Goal: Task Accomplishment & Management: Use online tool/utility

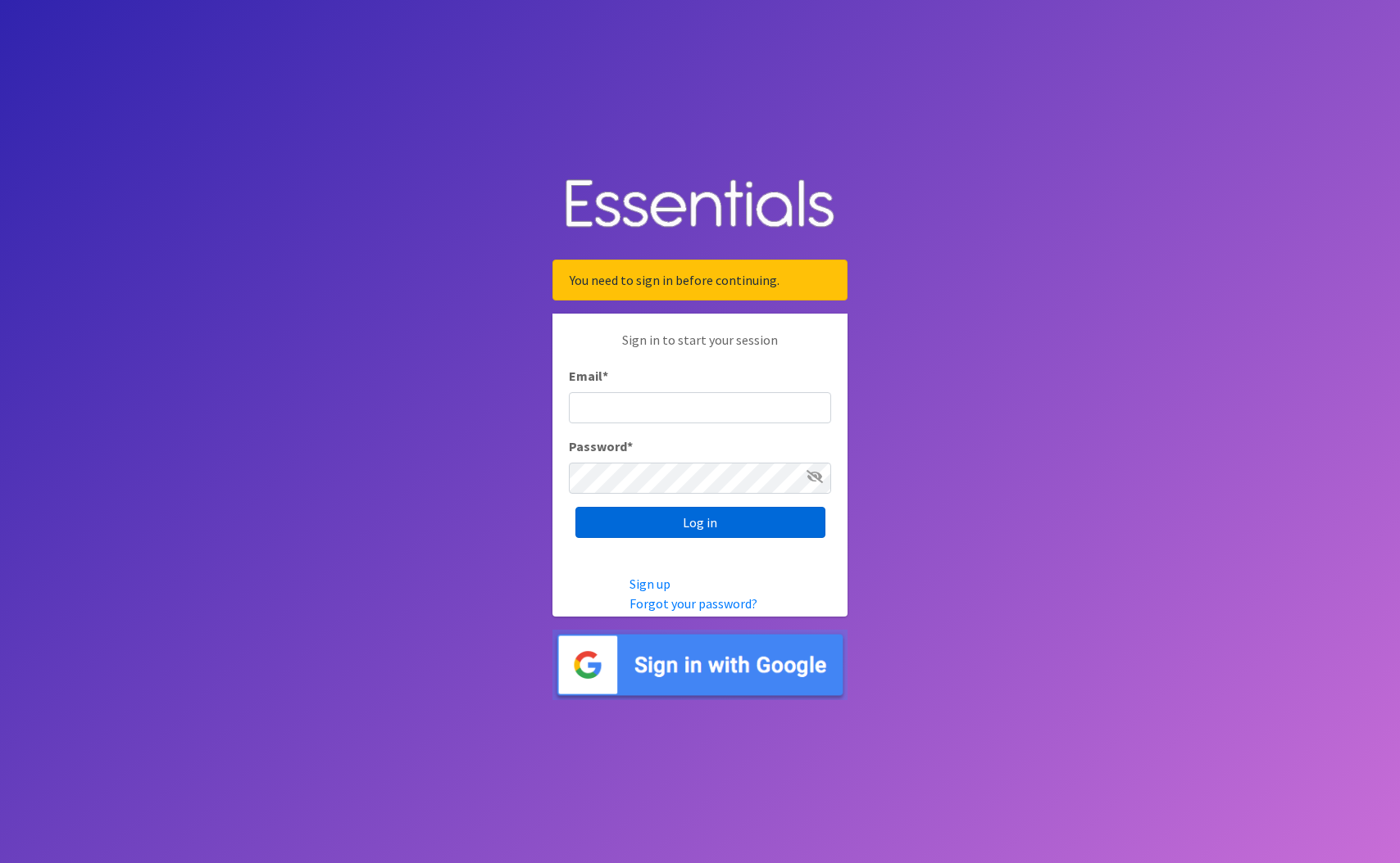
type input "[EMAIL_ADDRESS][DOMAIN_NAME]"
click at [764, 533] on input "Log in" at bounding box center [700, 522] width 250 height 31
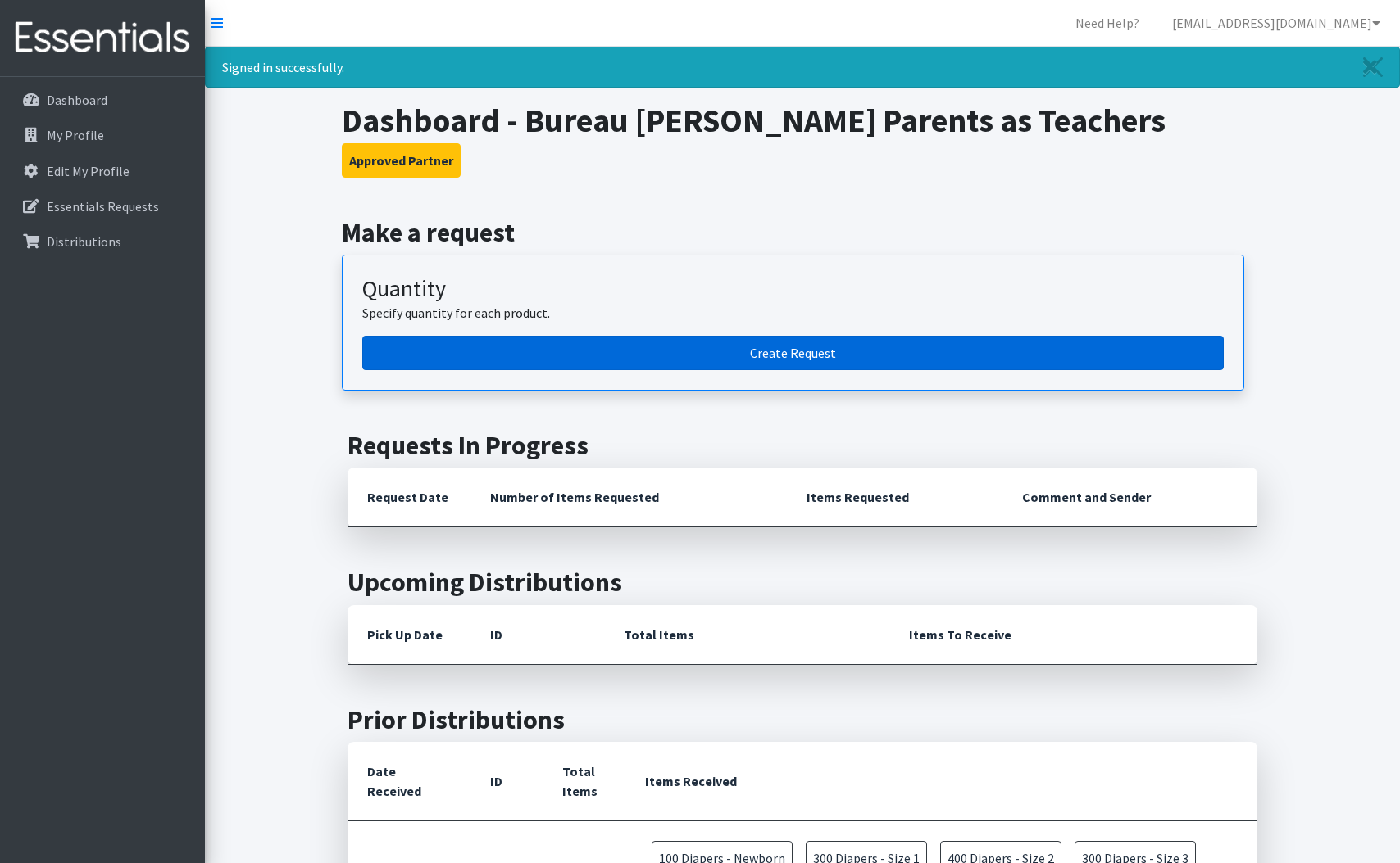
click at [512, 357] on link "Create Request" at bounding box center [793, 353] width 862 height 35
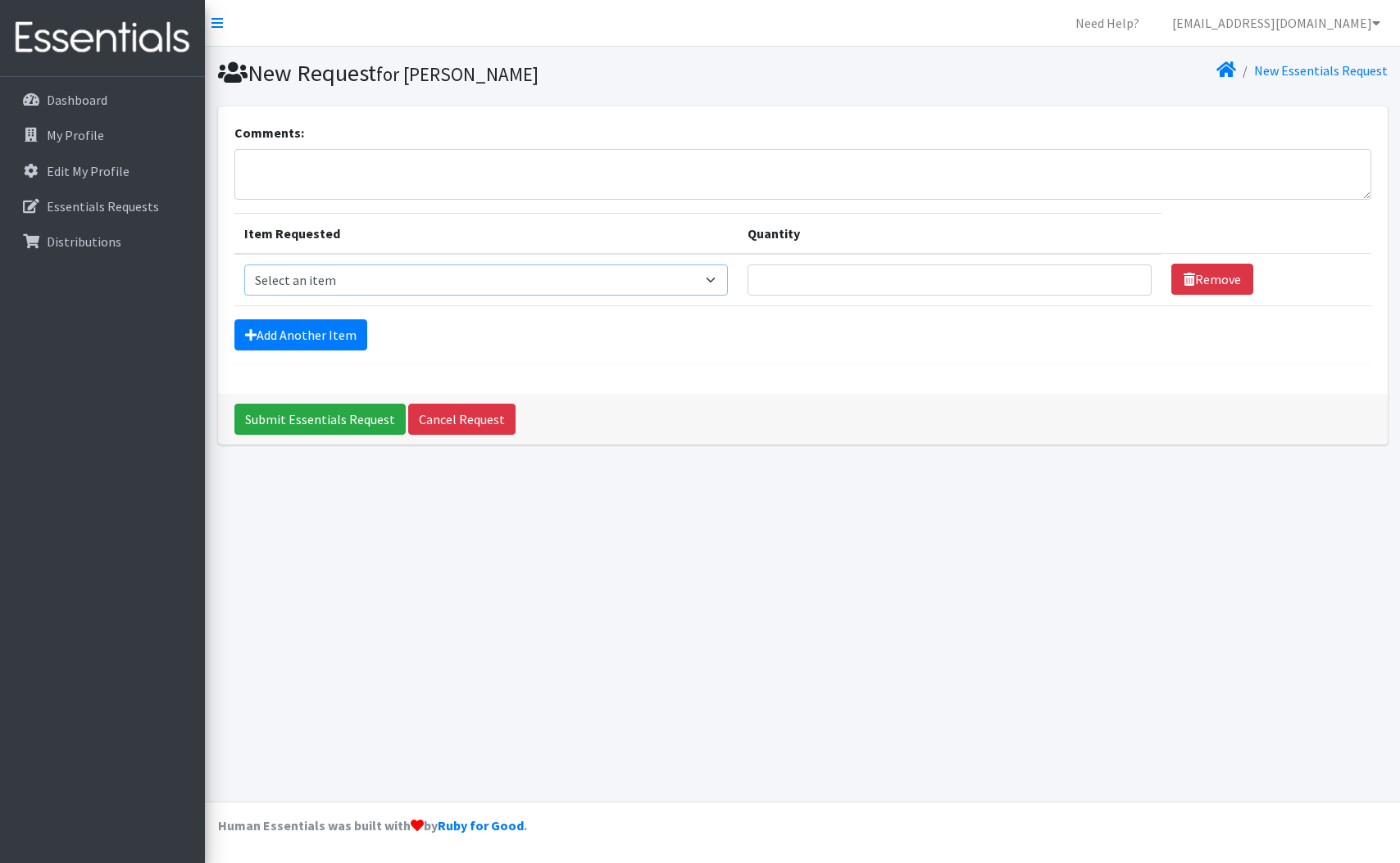
click at [508, 280] on select "Select an item Diapers - Newborn Diapers - Preemie Diapers - Size 1 Diapers - S…" at bounding box center [486, 280] width 484 height 31
click at [90, 92] on p "Dashboard" at bounding box center [77, 100] width 61 height 16
